Goal: Information Seeking & Learning: Learn about a topic

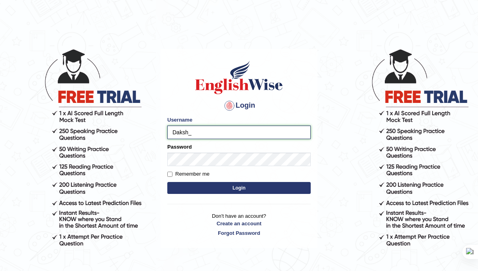
type input "Daksh_599"
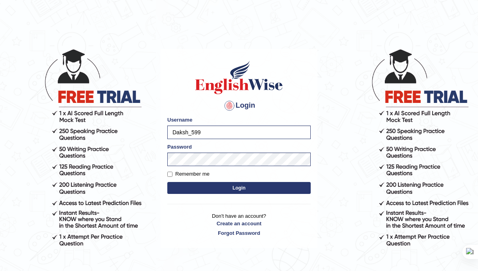
click at [254, 191] on button "Login" at bounding box center [238, 188] width 143 height 12
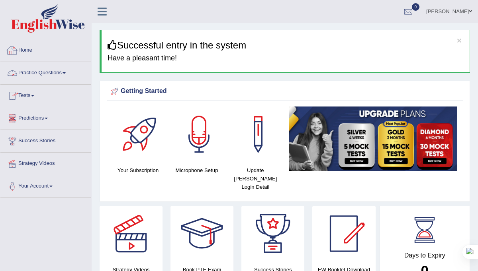
click at [40, 77] on link "Practice Questions" at bounding box center [45, 72] width 91 height 20
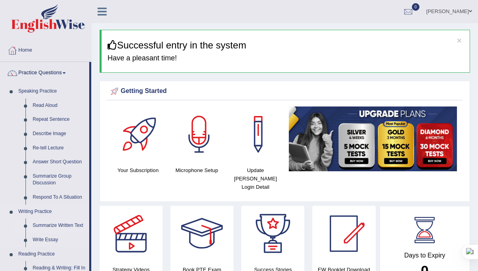
click at [57, 227] on link "Summarize Written Text" at bounding box center [59, 226] width 60 height 14
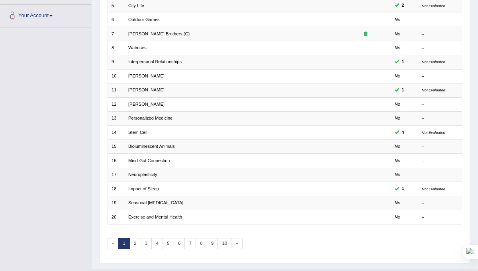
scroll to position [183, 0]
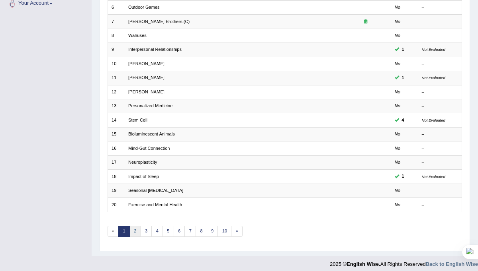
click at [136, 228] on link "2" at bounding box center [135, 231] width 12 height 11
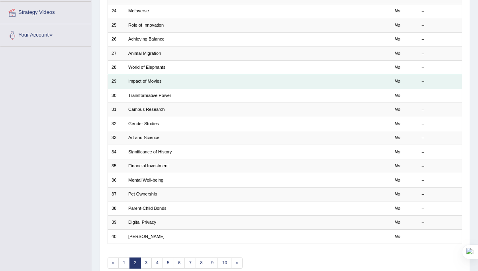
scroll to position [160, 0]
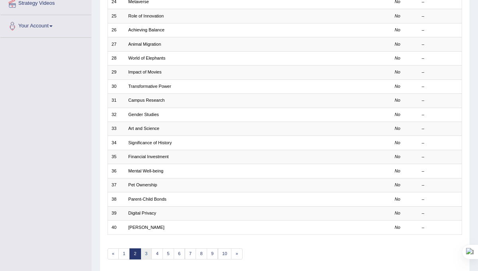
click at [146, 250] on link "3" at bounding box center [146, 254] width 12 height 11
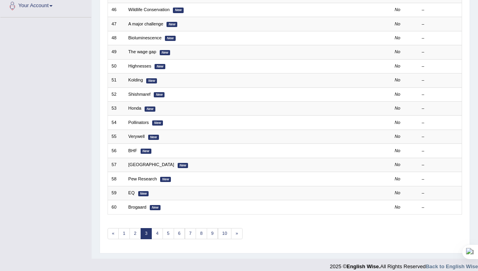
scroll to position [183, 0]
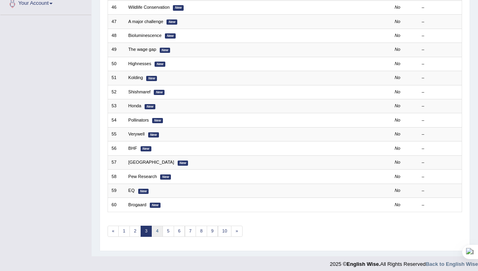
click at [155, 226] on link "4" at bounding box center [157, 231] width 12 height 11
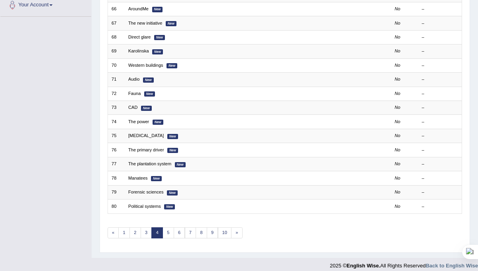
scroll to position [183, 0]
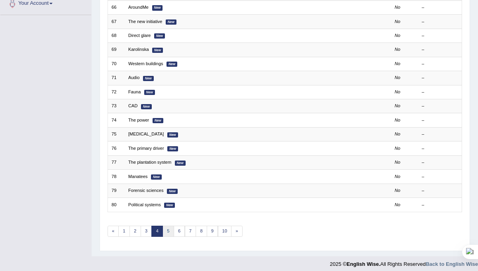
click at [164, 228] on link "5" at bounding box center [168, 231] width 12 height 11
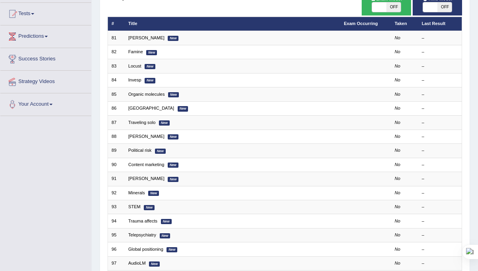
scroll to position [84, 0]
